Goal: Transaction & Acquisition: Purchase product/service

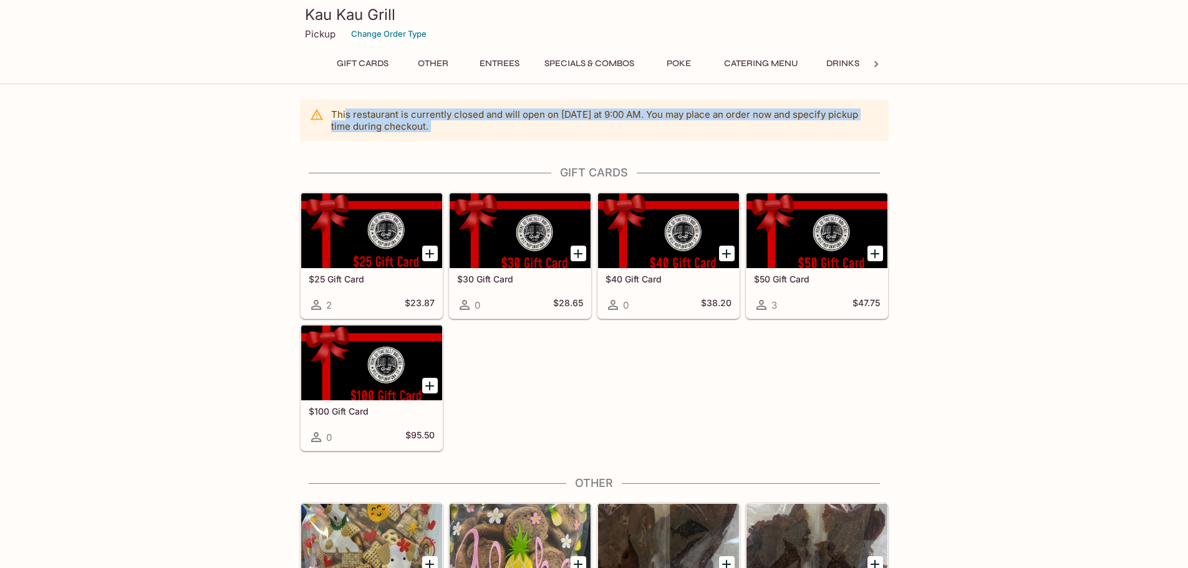
drag, startPoint x: 378, startPoint y: 124, endPoint x: 511, endPoint y: 143, distance: 134.2
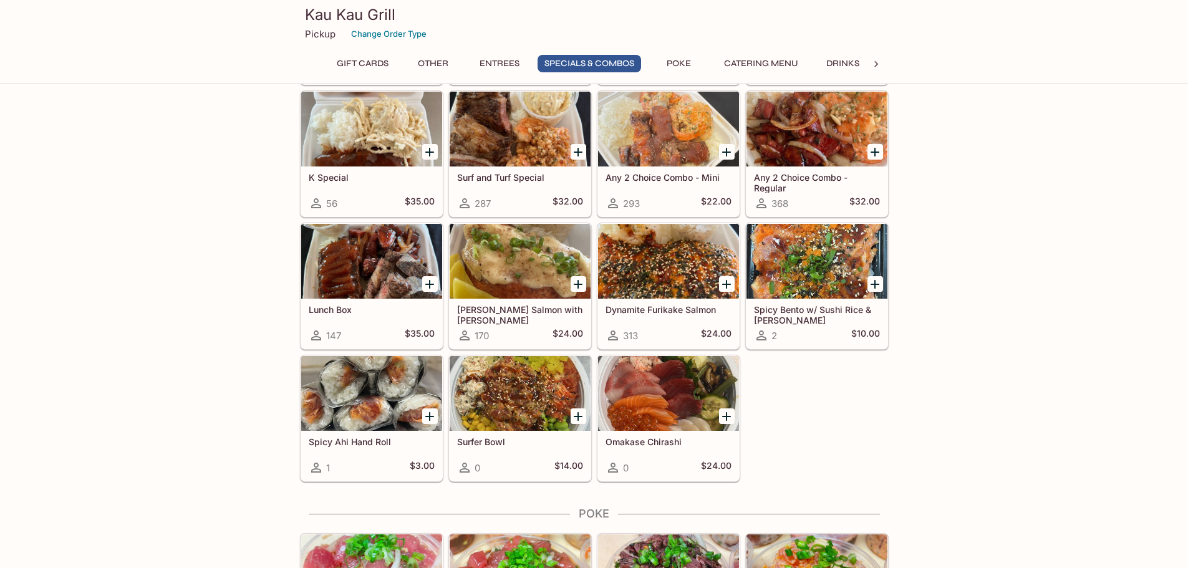
scroll to position [1542, 0]
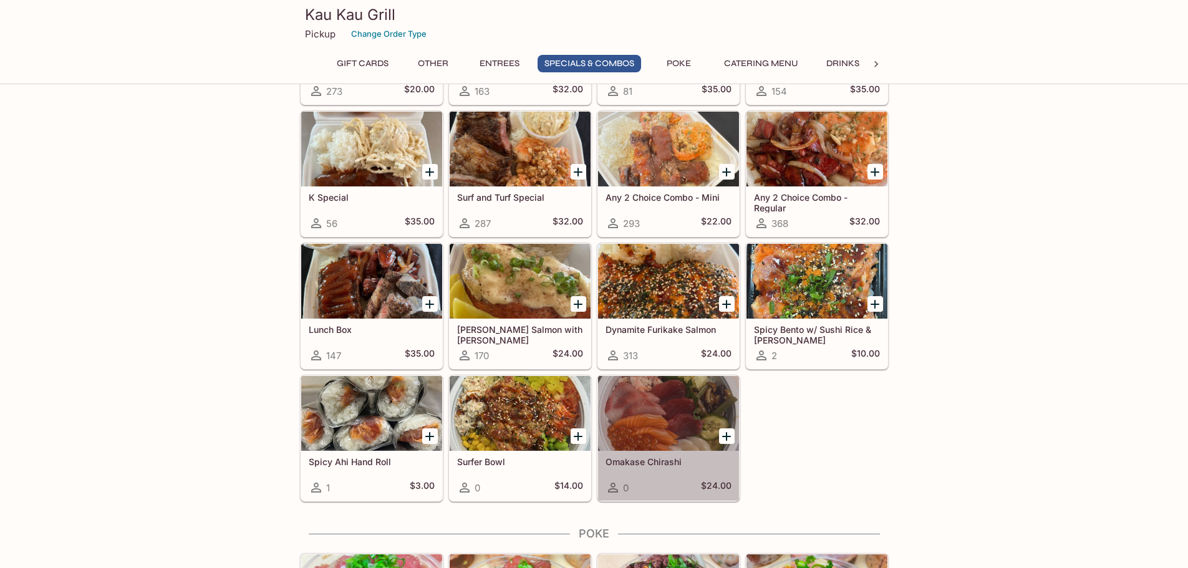
click at [634, 399] on div at bounding box center [668, 413] width 141 height 75
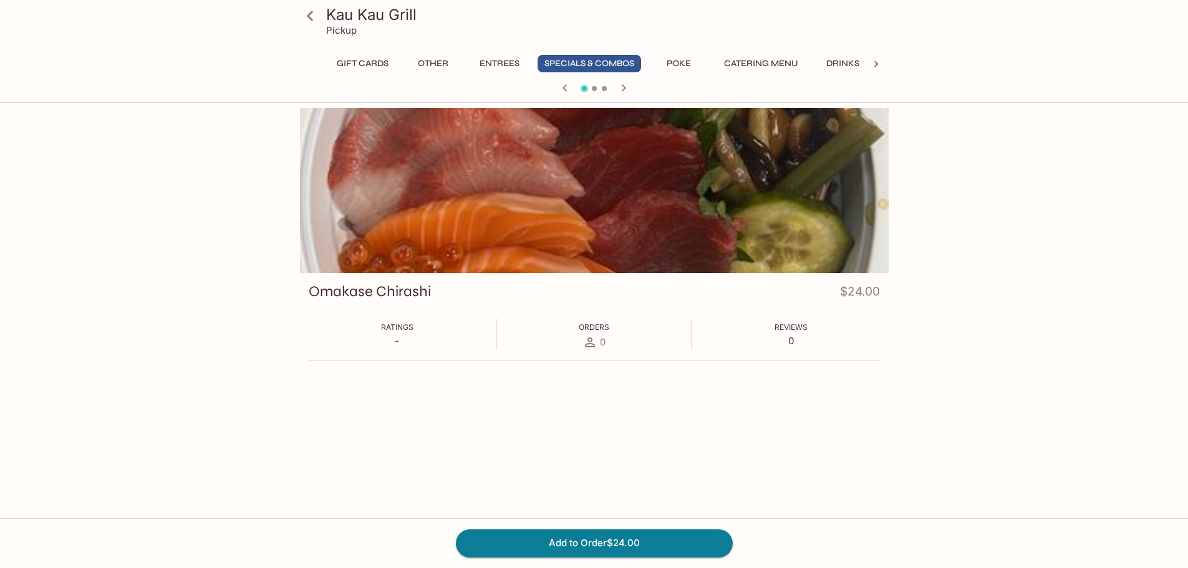
click at [535, 181] on div at bounding box center [594, 190] width 589 height 165
click at [307, 15] on icon at bounding box center [310, 16] width 22 height 22
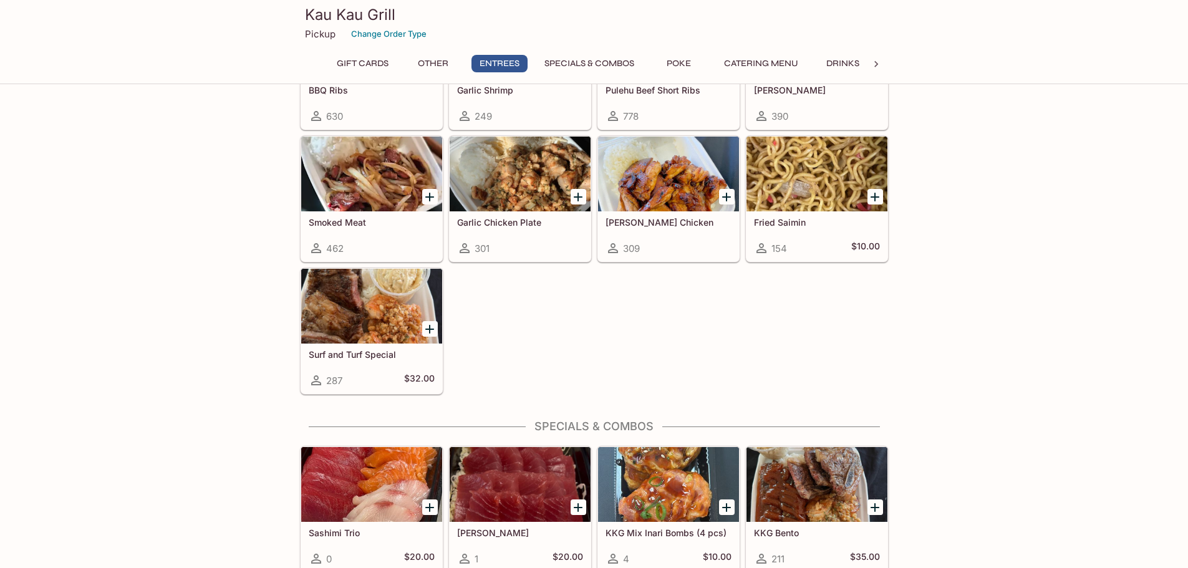
scroll to position [1060, 0]
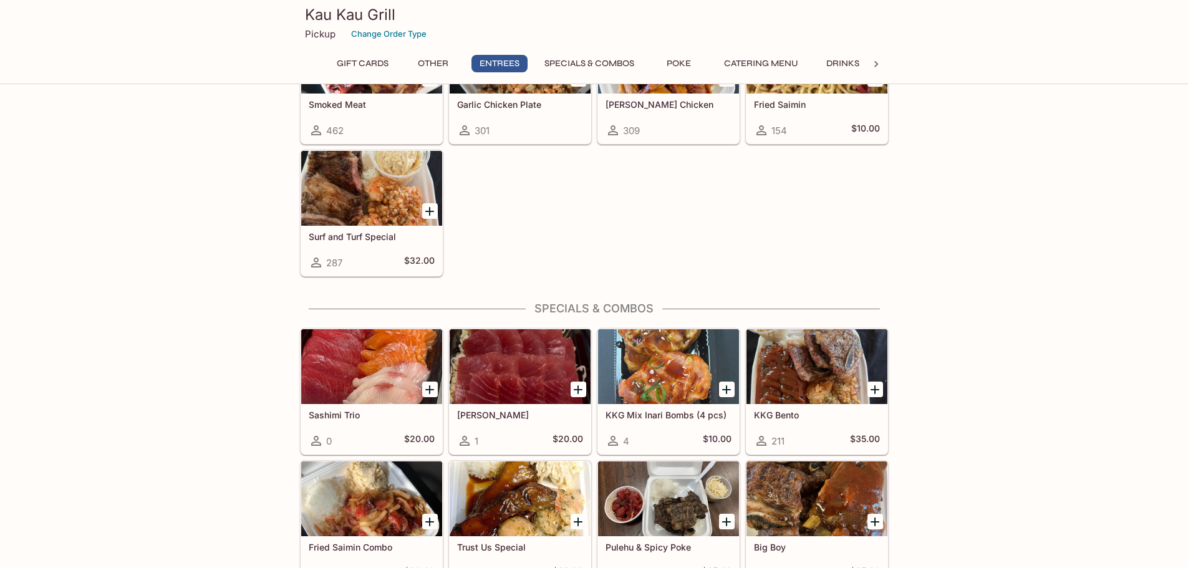
click at [538, 496] on div at bounding box center [520, 498] width 141 height 75
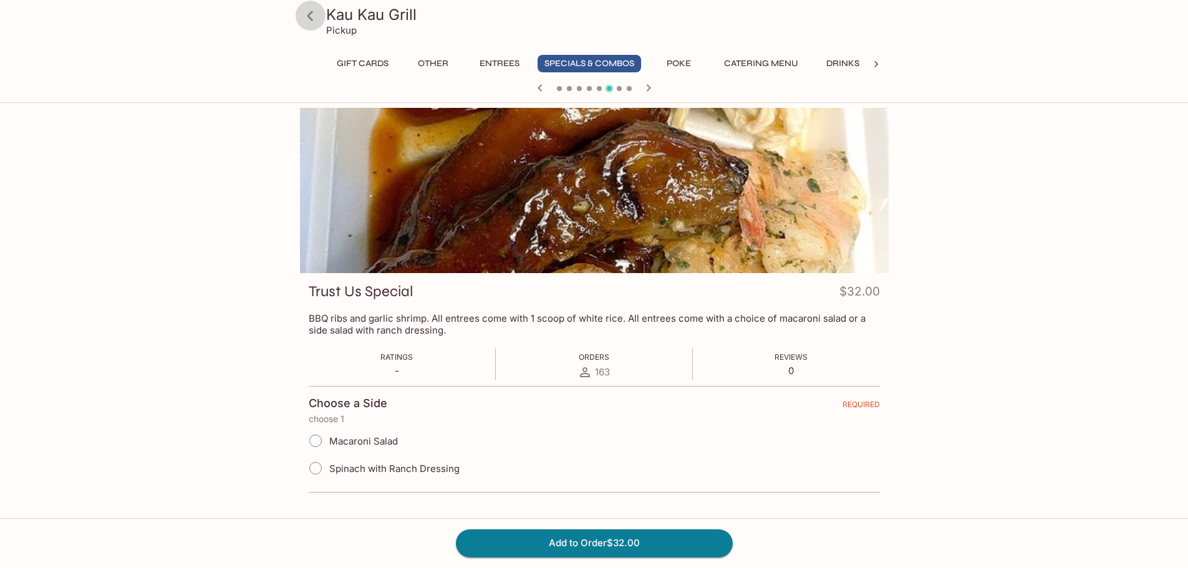
click at [309, 12] on icon at bounding box center [310, 16] width 22 height 22
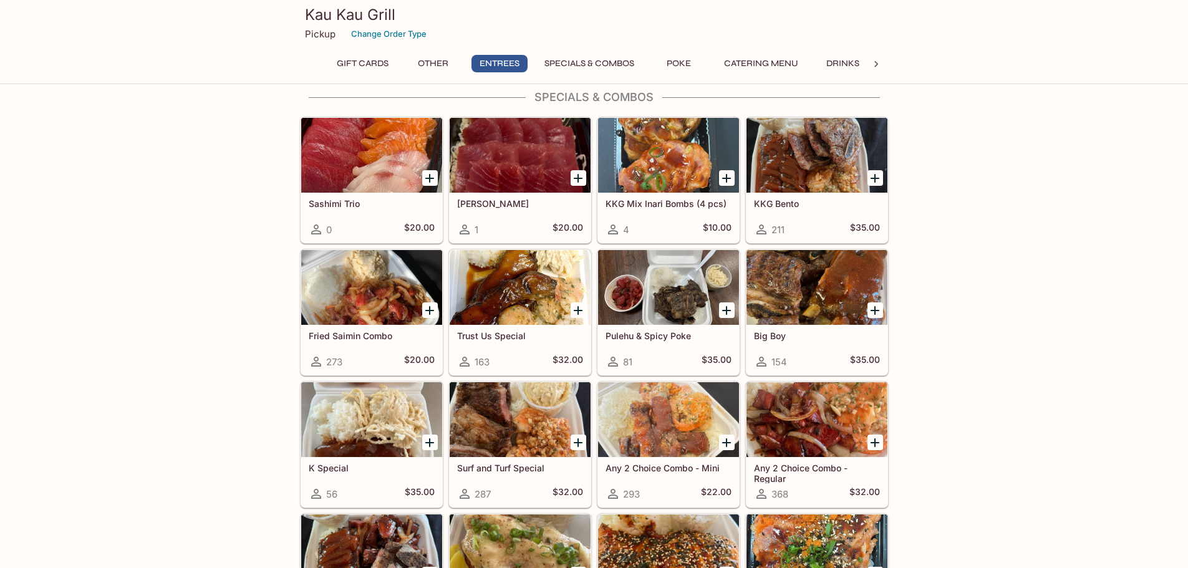
scroll to position [1247, 0]
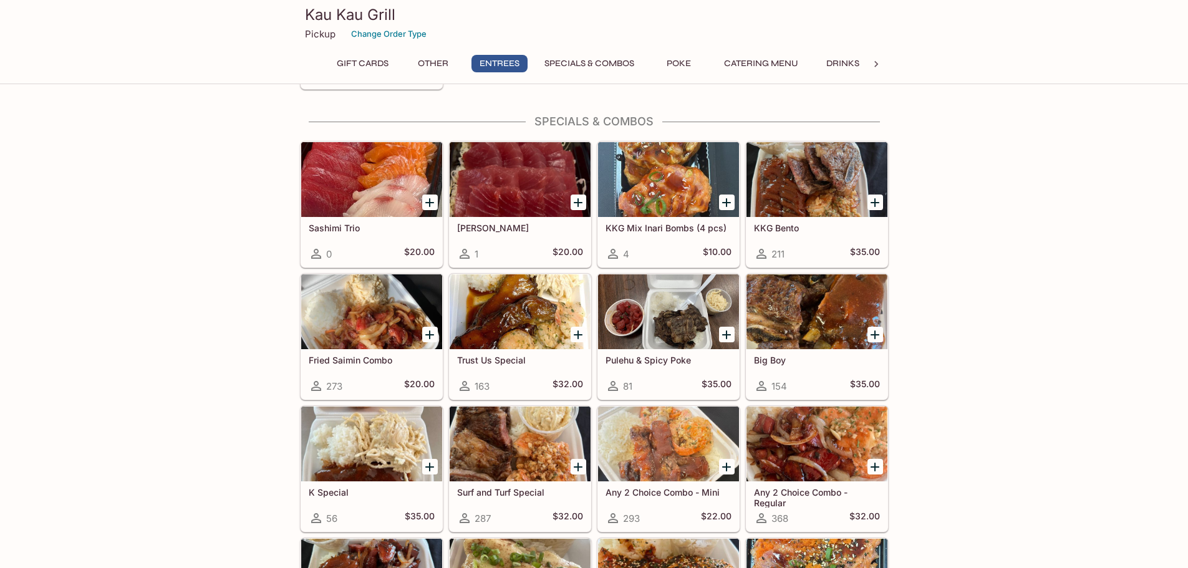
click at [807, 327] on div at bounding box center [817, 311] width 141 height 75
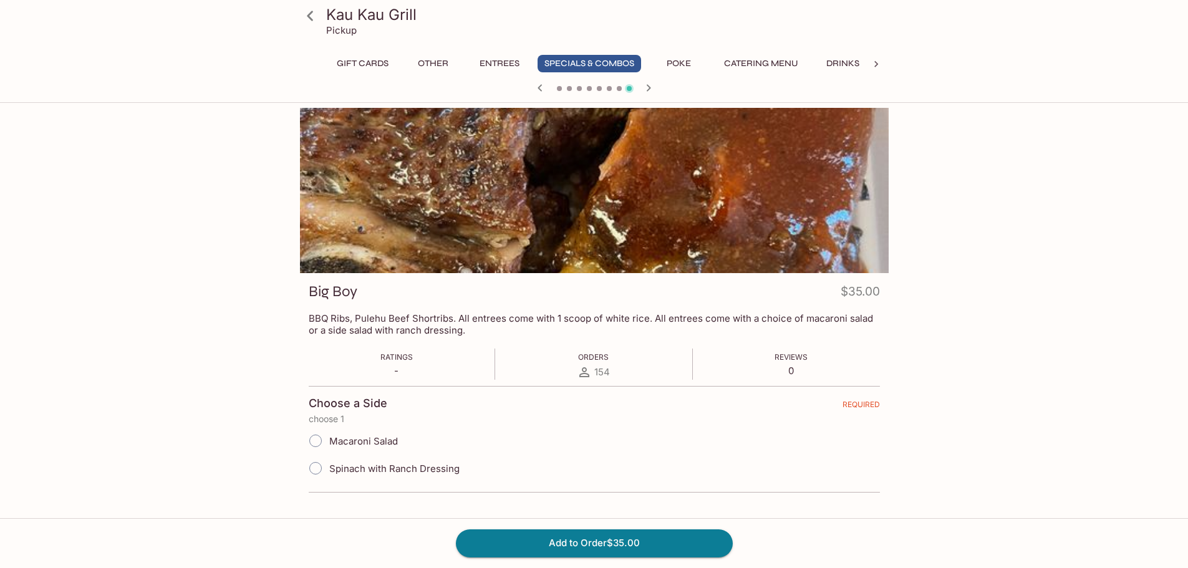
click at [148, 377] on div "Kau Kau Grill Pickup Gift Cards Other Entrees Specials & Combos Poke Catering M…" at bounding box center [594, 392] width 1188 height 568
click at [312, 11] on icon at bounding box center [310, 16] width 6 height 10
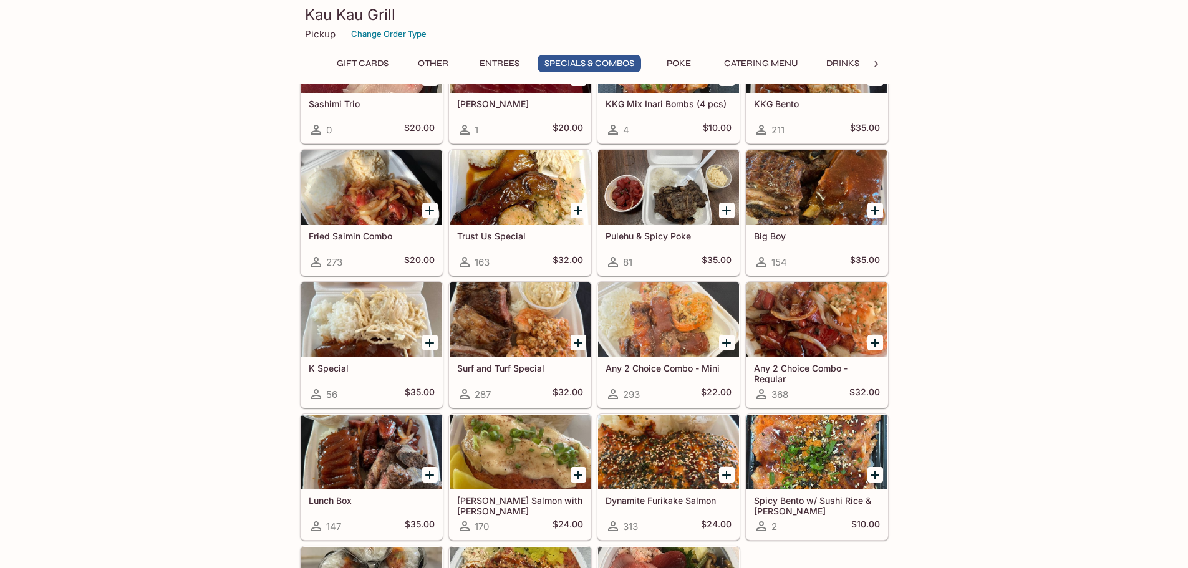
scroll to position [1372, 0]
click at [654, 220] on div at bounding box center [668, 187] width 141 height 75
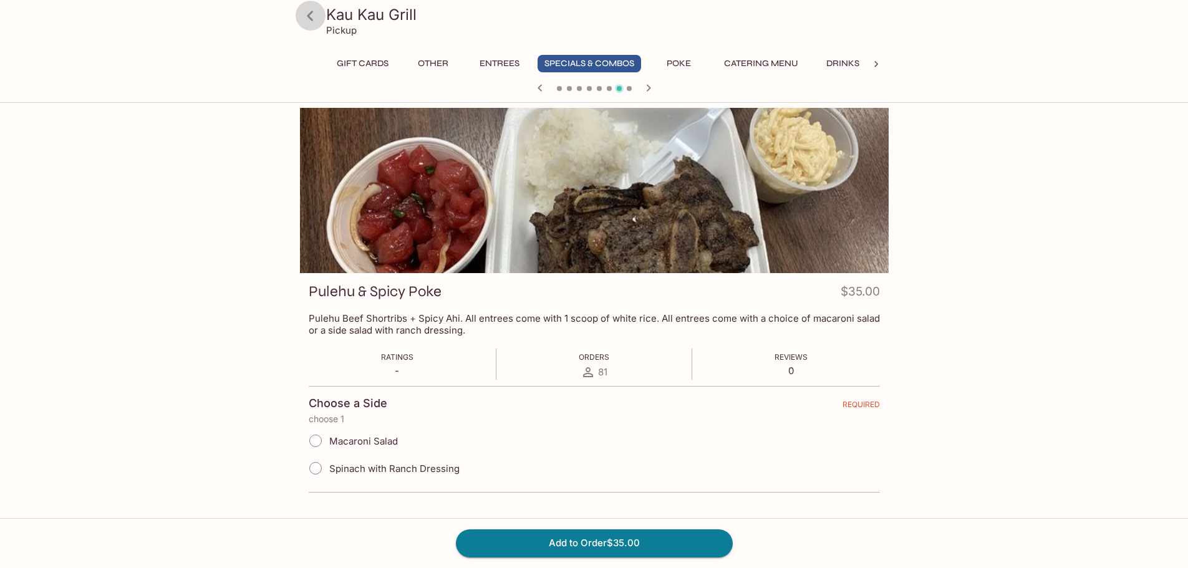
click at [307, 22] on icon at bounding box center [310, 16] width 22 height 22
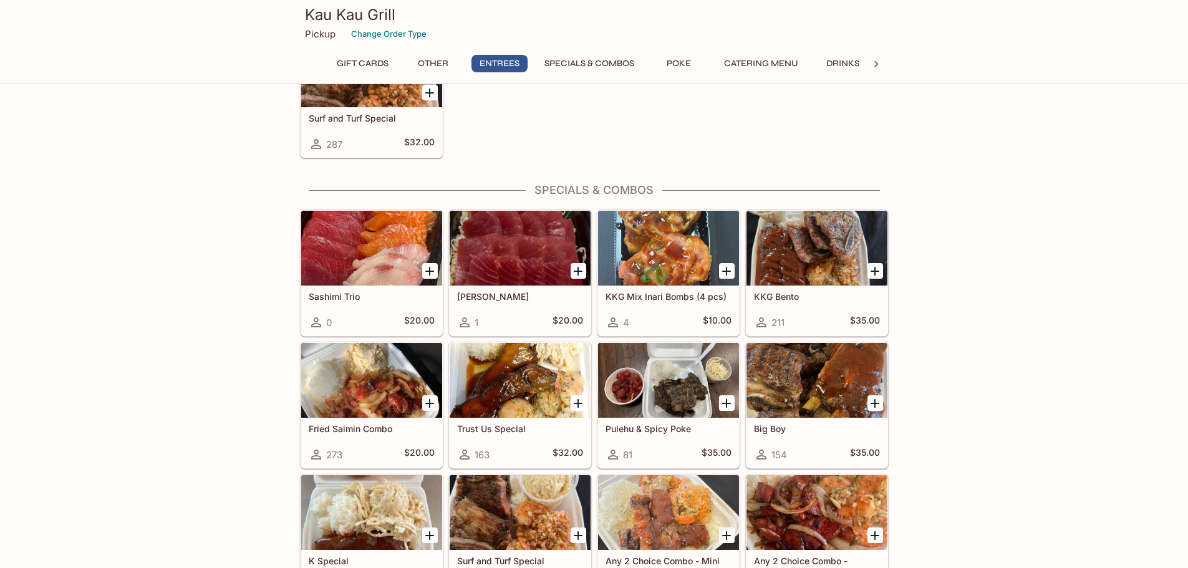
scroll to position [1247, 0]
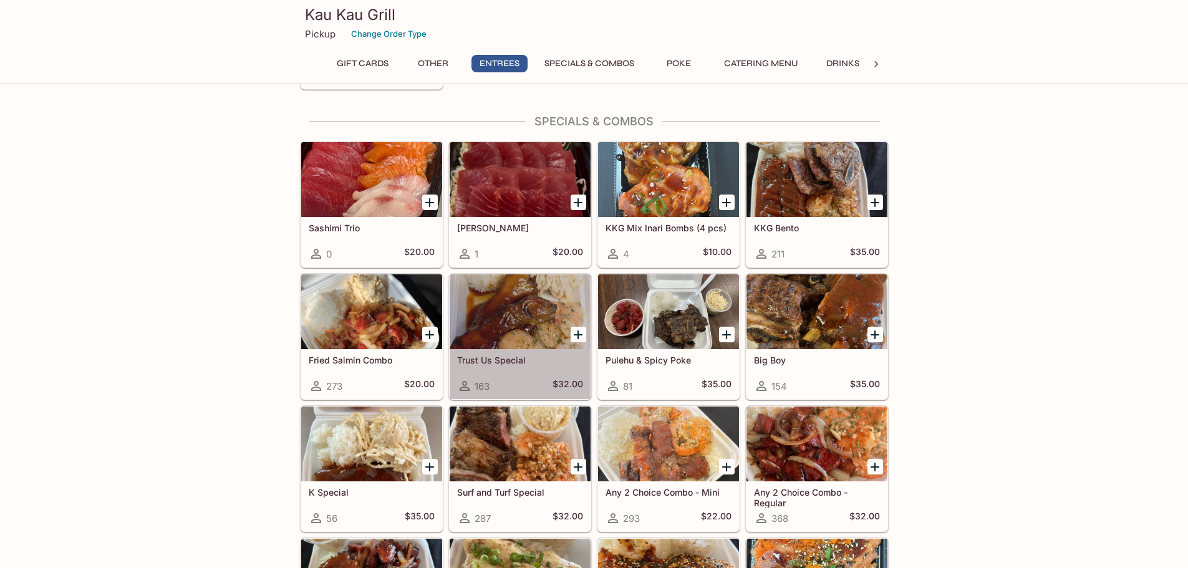
click at [531, 322] on div at bounding box center [520, 311] width 141 height 75
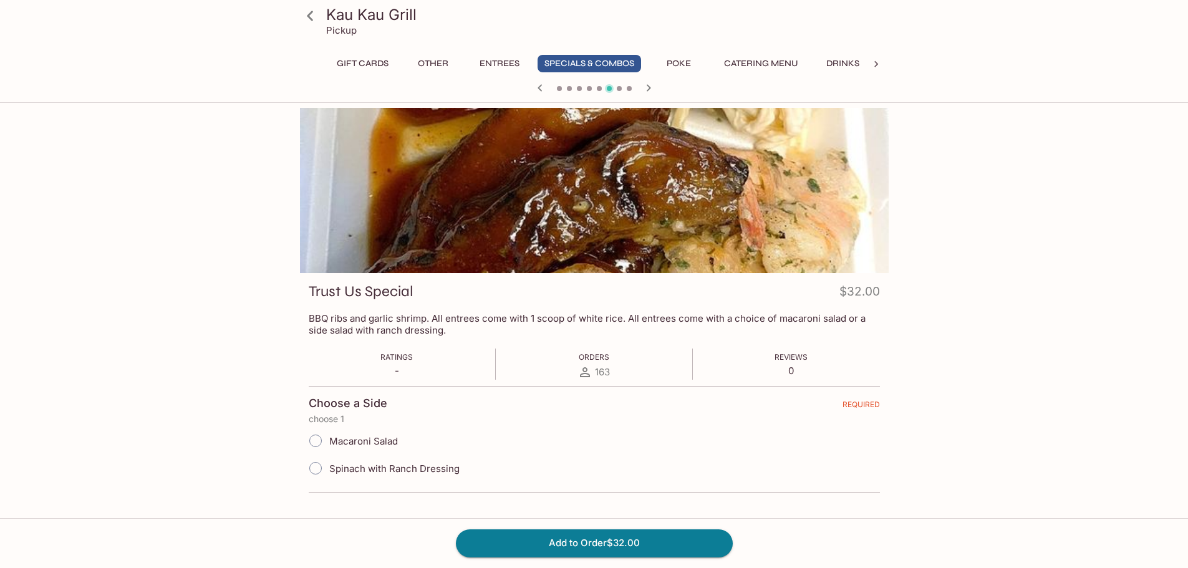
click at [545, 91] on icon "button" at bounding box center [540, 87] width 15 height 15
